Goal: Communication & Community: Connect with others

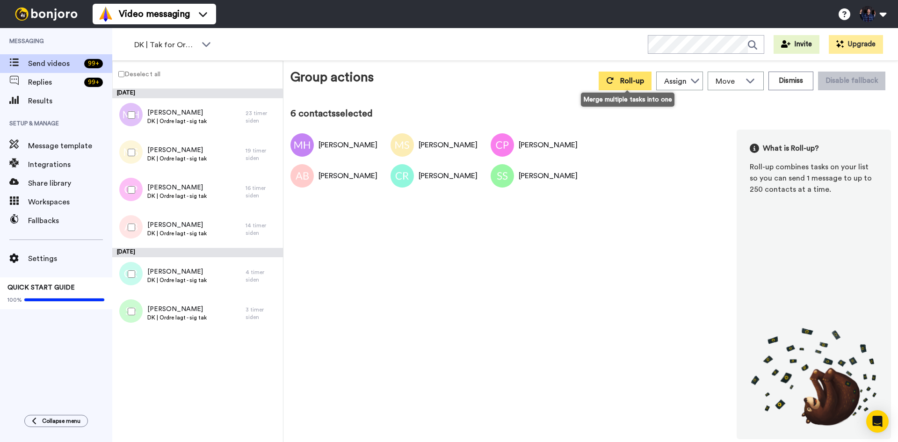
click at [635, 80] on span "Roll-up" at bounding box center [632, 80] width 24 height 7
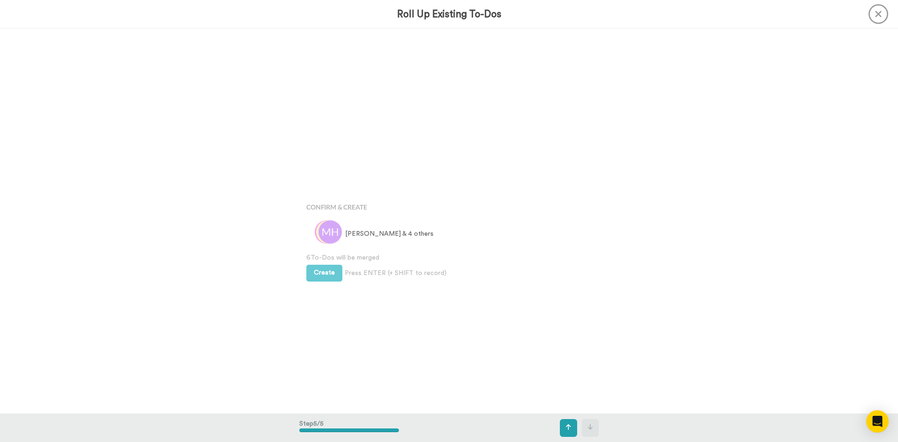
scroll to position [1540, 0]
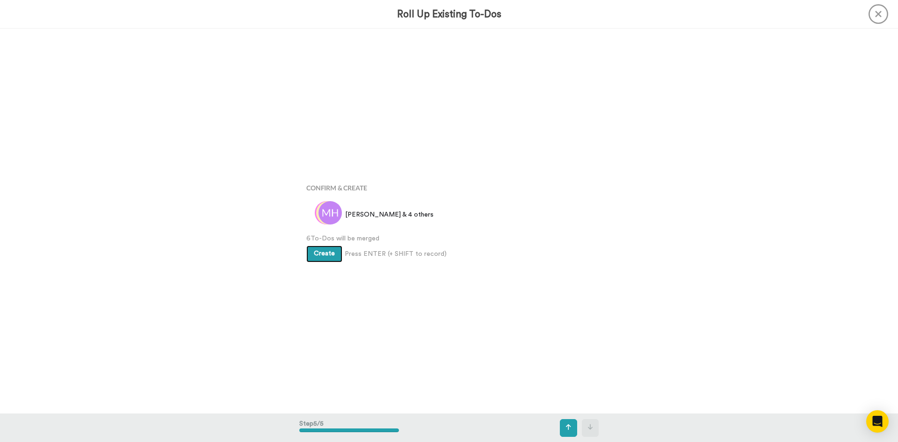
click at [327, 254] on span "Create" at bounding box center [324, 253] width 21 height 7
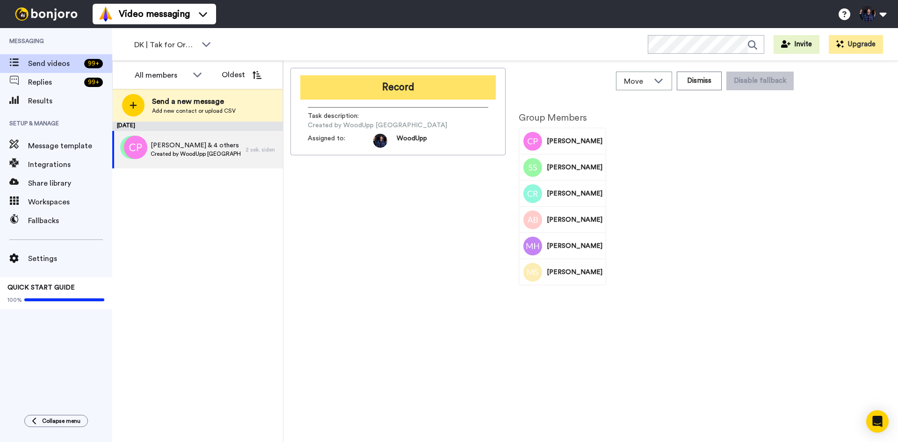
click at [448, 95] on button "Record" at bounding box center [398, 87] width 196 height 24
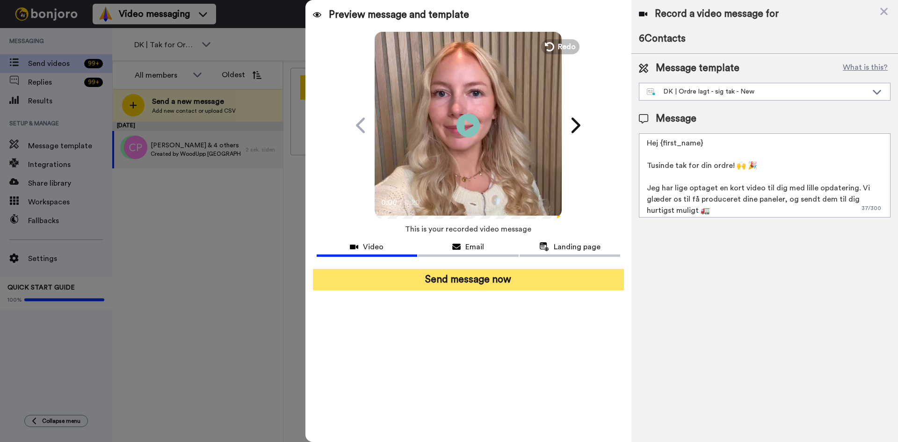
click at [517, 278] on button "Send message now" at bounding box center [468, 280] width 311 height 22
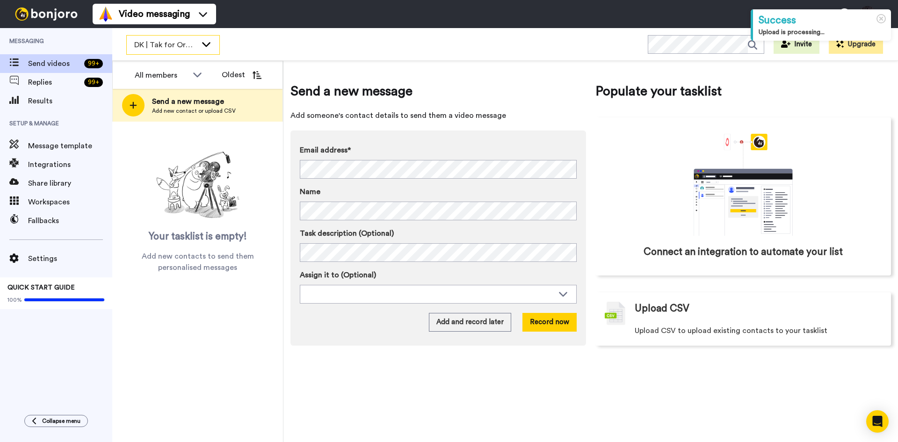
click at [180, 49] on span "DK | Tak for Ordre" at bounding box center [165, 44] width 63 height 11
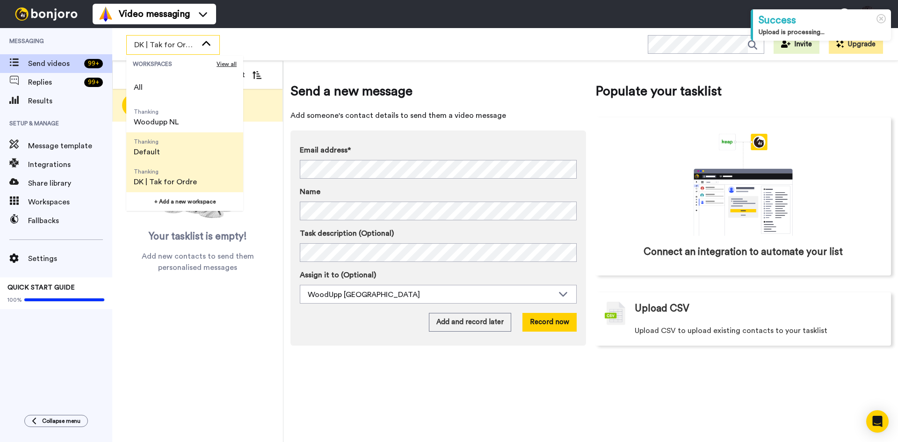
scroll to position [47, 0]
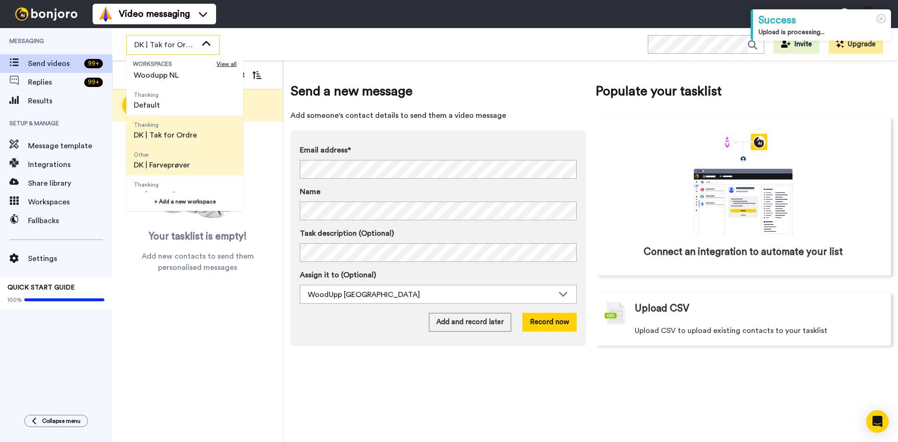
click at [172, 157] on span "Other" at bounding box center [162, 154] width 56 height 7
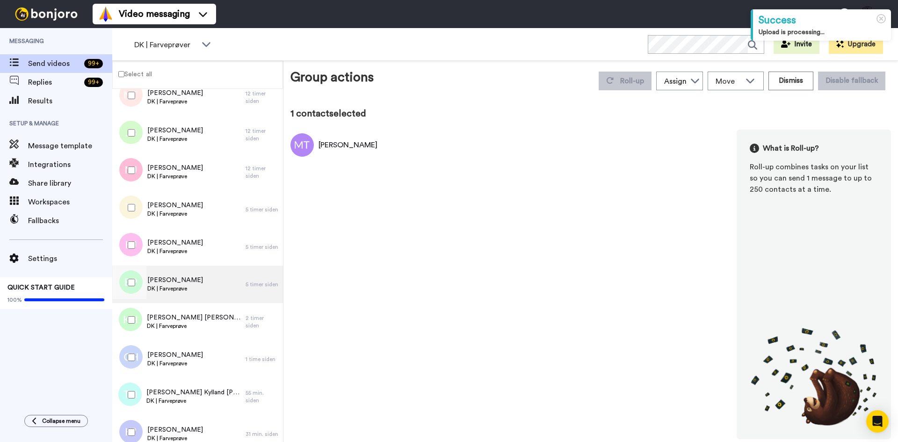
scroll to position [264, 0]
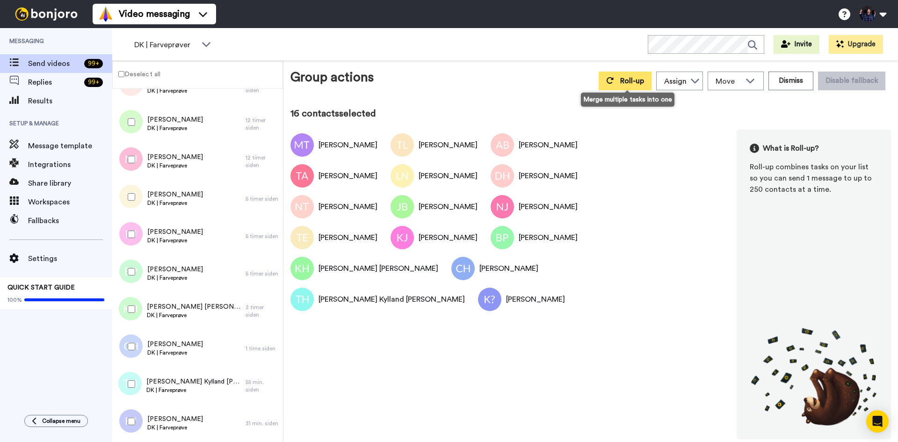
click at [633, 83] on span "Roll-up" at bounding box center [632, 80] width 24 height 7
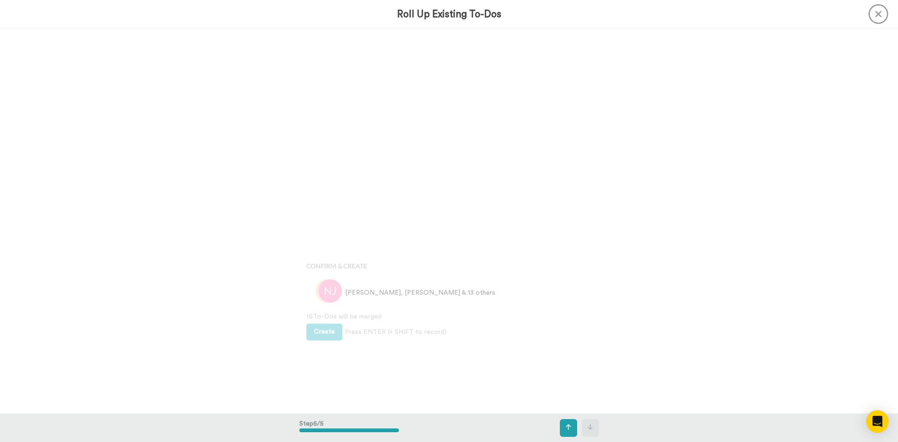
scroll to position [1540, 0]
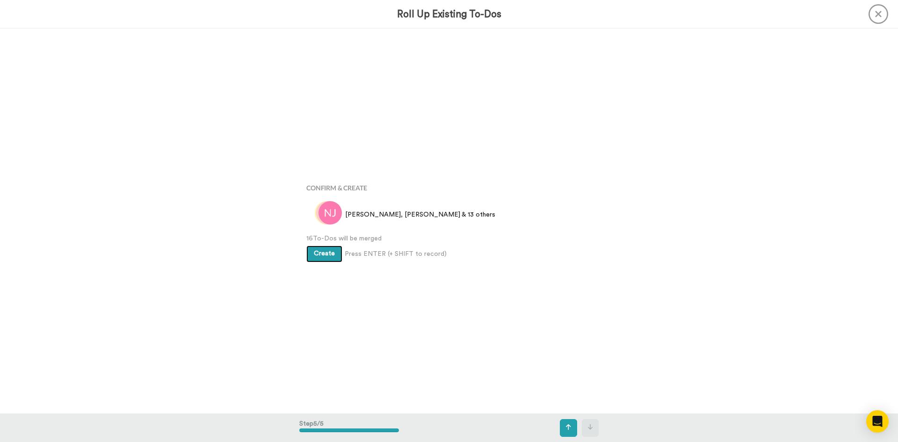
click at [330, 252] on span "Create" at bounding box center [324, 253] width 21 height 7
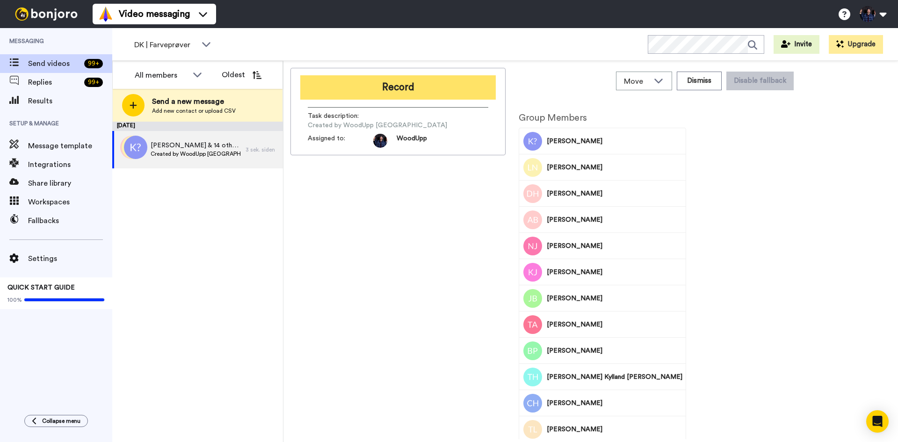
click at [435, 93] on button "Record" at bounding box center [398, 87] width 196 height 24
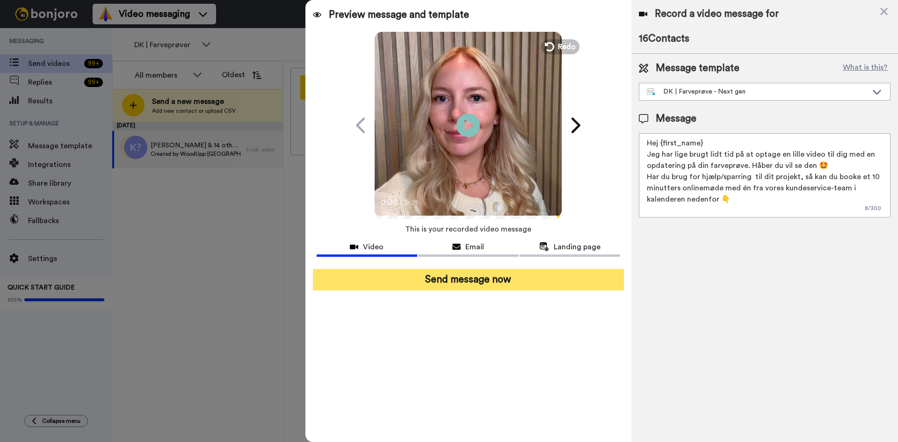
click at [493, 280] on button "Send message now" at bounding box center [468, 280] width 311 height 22
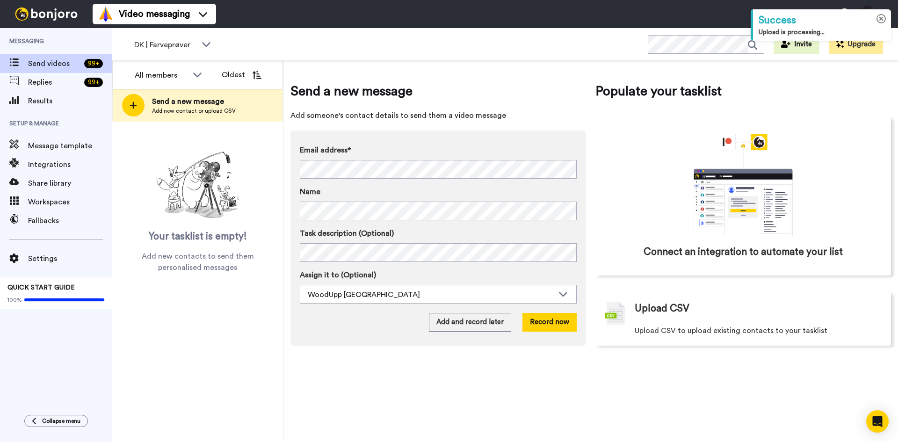
click at [878, 21] on icon at bounding box center [882, 19] width 10 height 10
